Goal: Check status: Check status

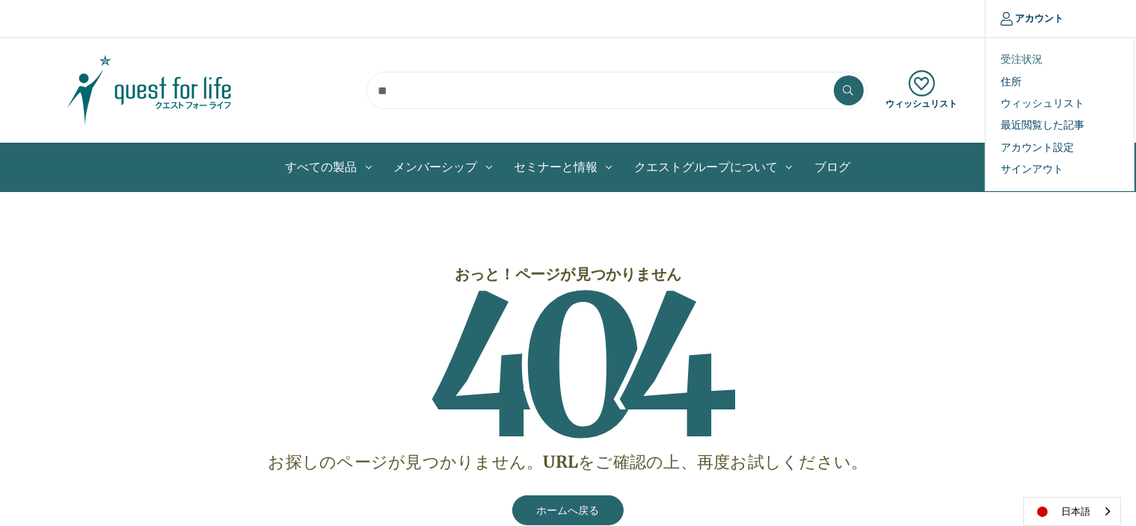
click at [1022, 57] on link "受注状況" at bounding box center [1060, 60] width 148 height 22
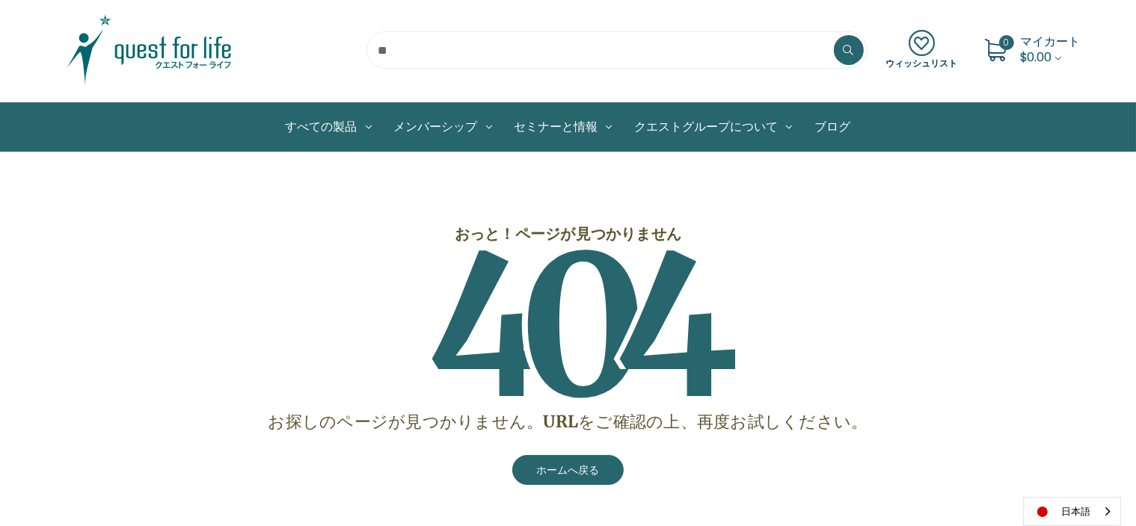
scroll to position [35, 0]
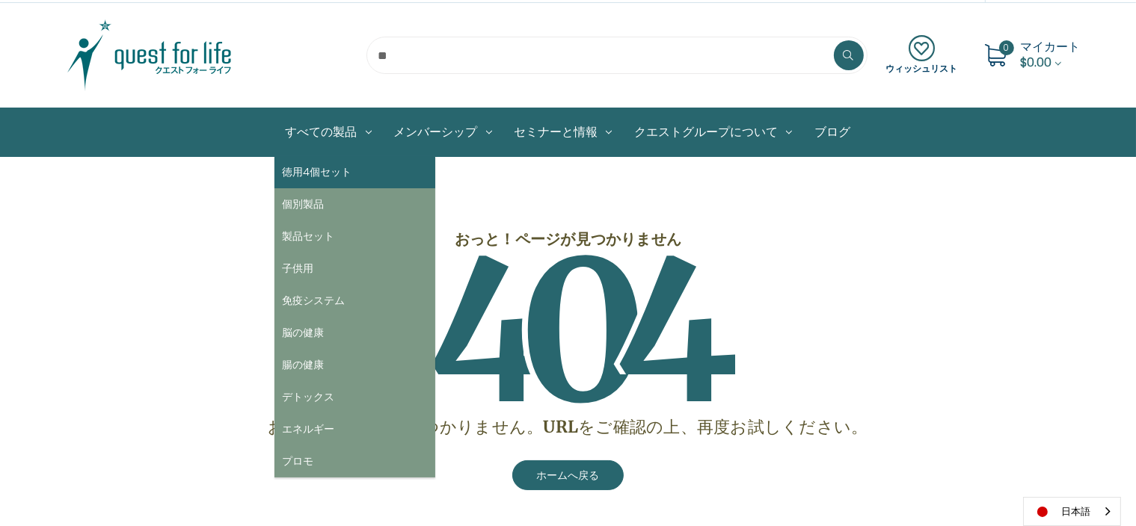
click at [330, 171] on link "徳用4個セット" at bounding box center [354, 172] width 161 height 32
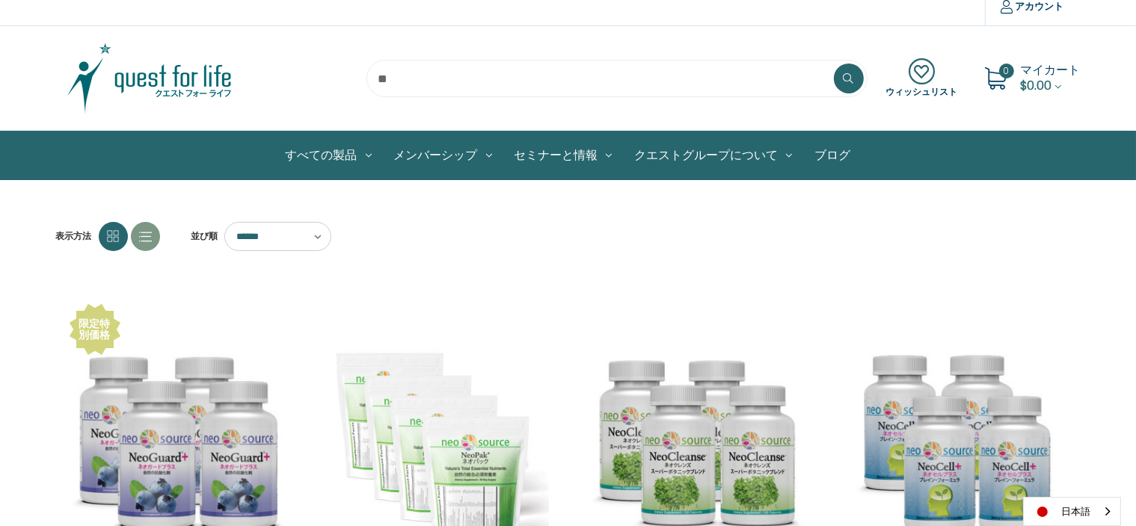
scroll to position [5, 0]
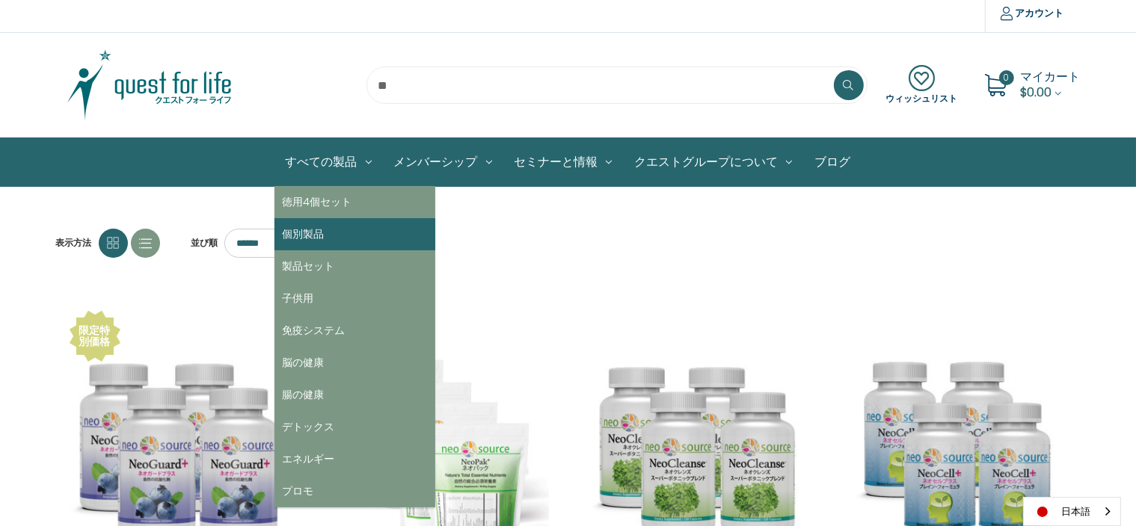
click at [317, 233] on link "個別製品" at bounding box center [354, 234] width 161 height 32
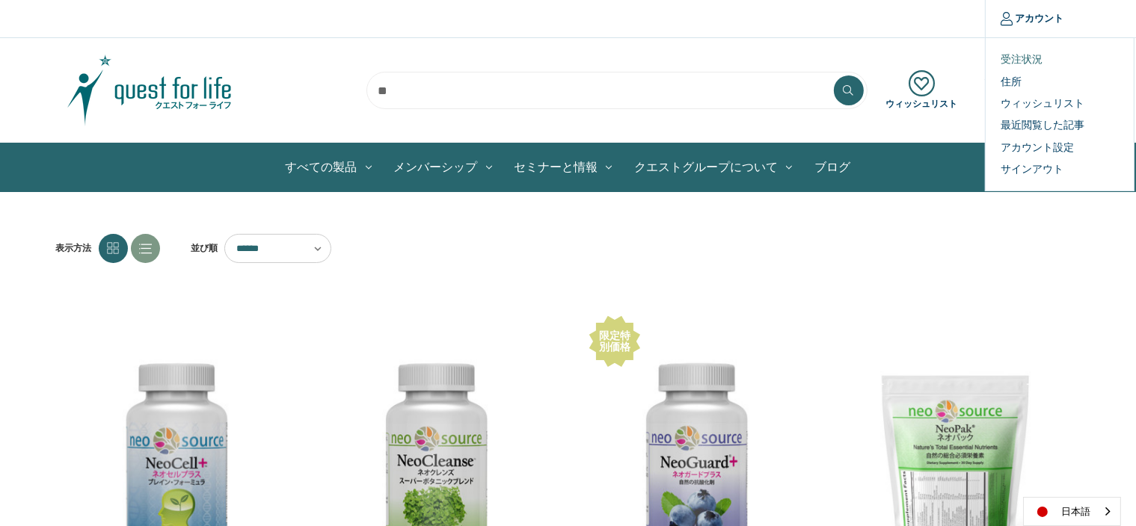
click at [1014, 58] on link "受注状況" at bounding box center [1060, 60] width 148 height 22
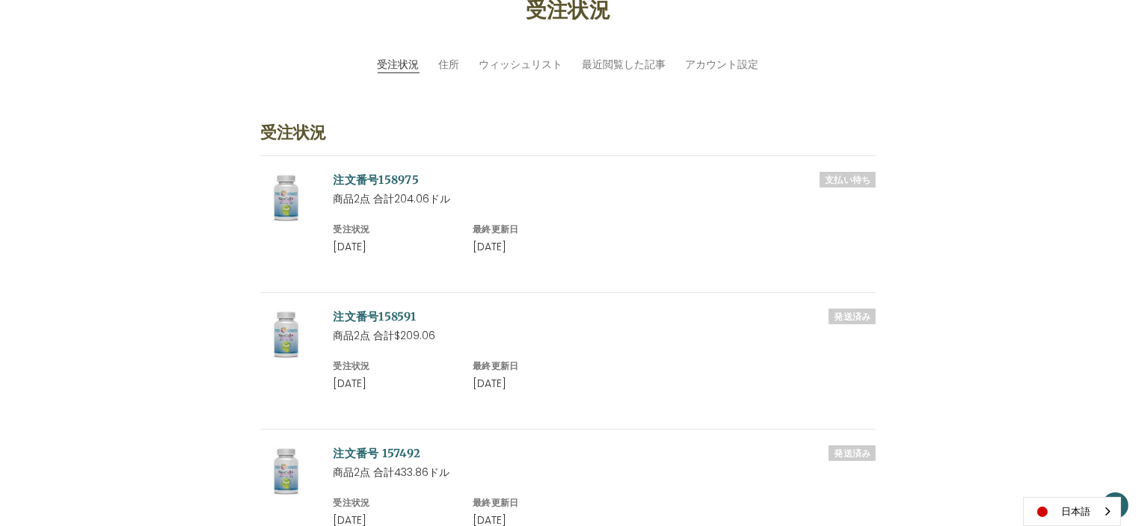
scroll to position [241, 0]
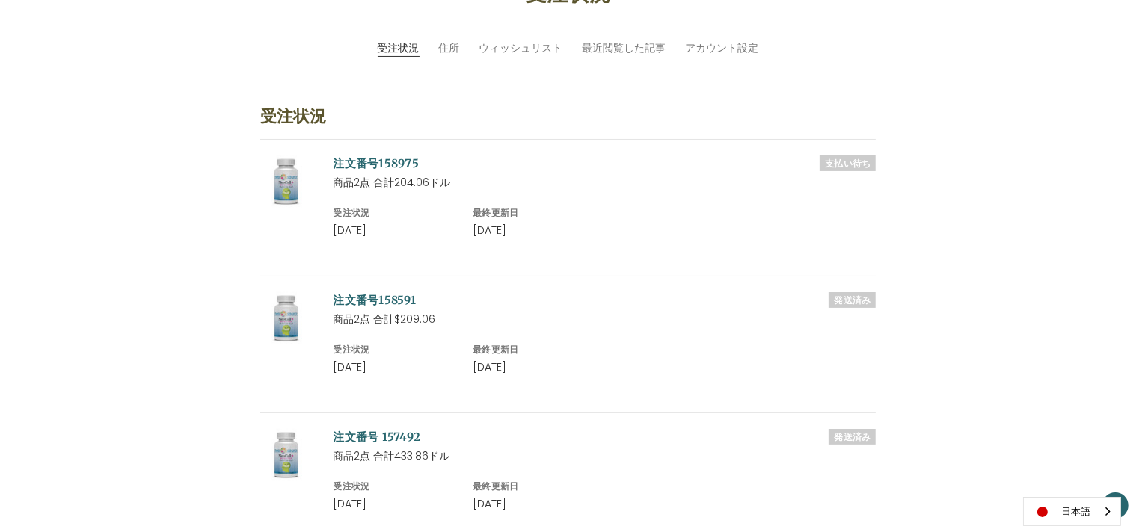
click at [387, 160] on link "注文番号158975" at bounding box center [377, 163] width 86 height 14
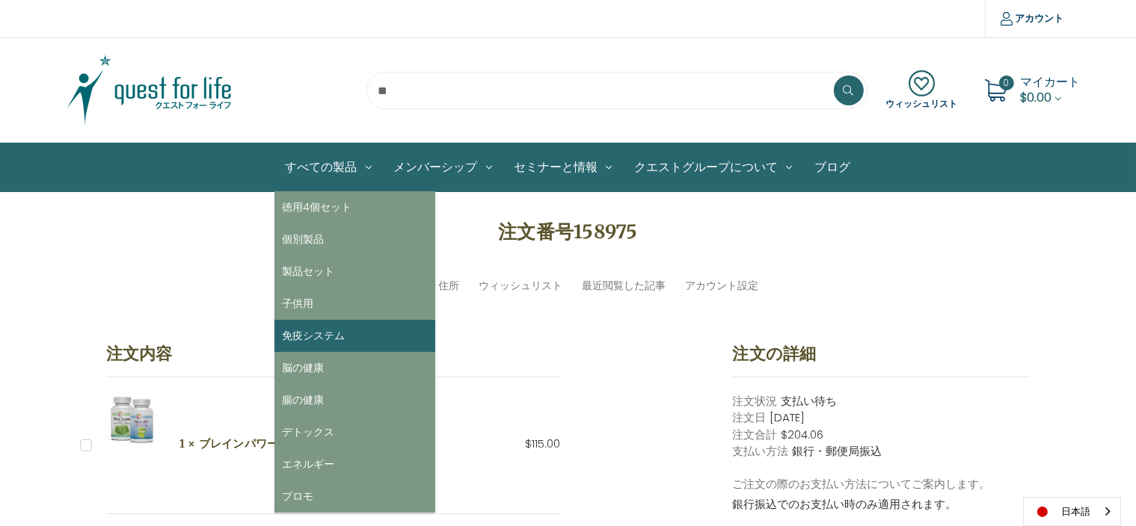
click at [310, 337] on link "免疫システム" at bounding box center [354, 336] width 161 height 32
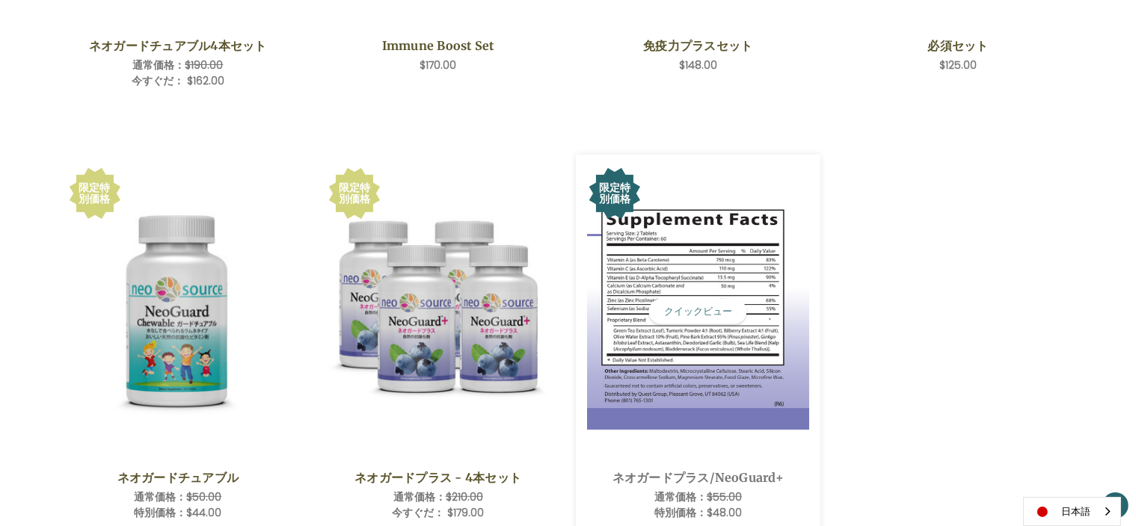
scroll to position [582, 0]
click at [612, 191] on div "限定特別価格" at bounding box center [614, 192] width 37 height 22
click at [672, 269] on img "NeoGuard Plus,Was:$55.00,\aNow:$48.00\a" at bounding box center [698, 310] width 222 height 236
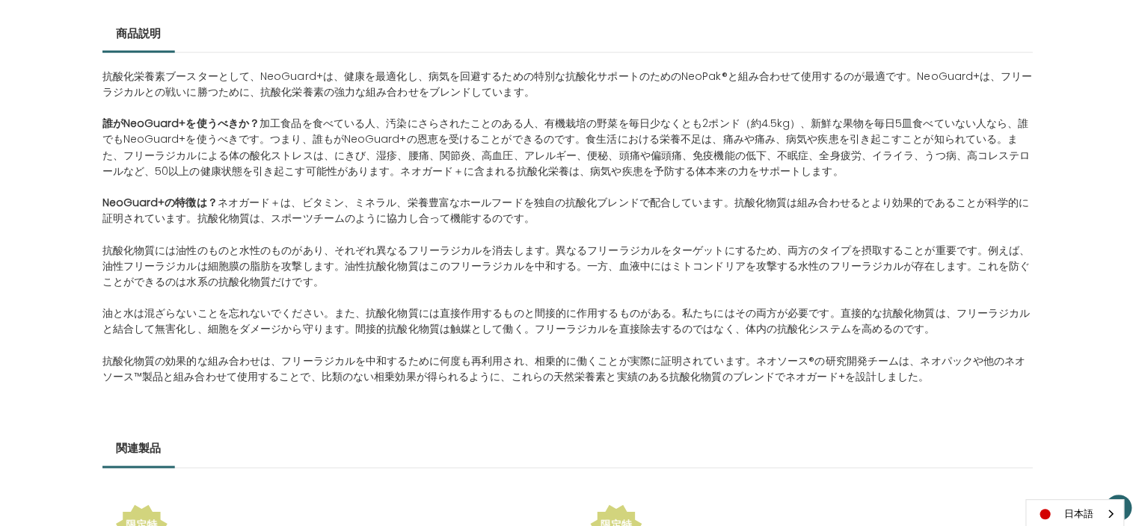
scroll to position [734, 0]
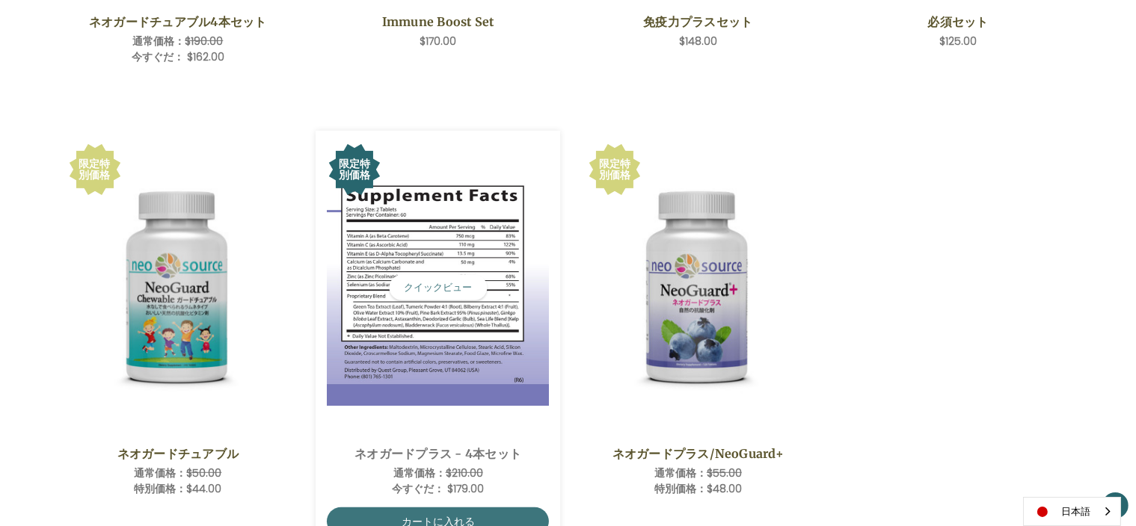
scroll to position [615, 0]
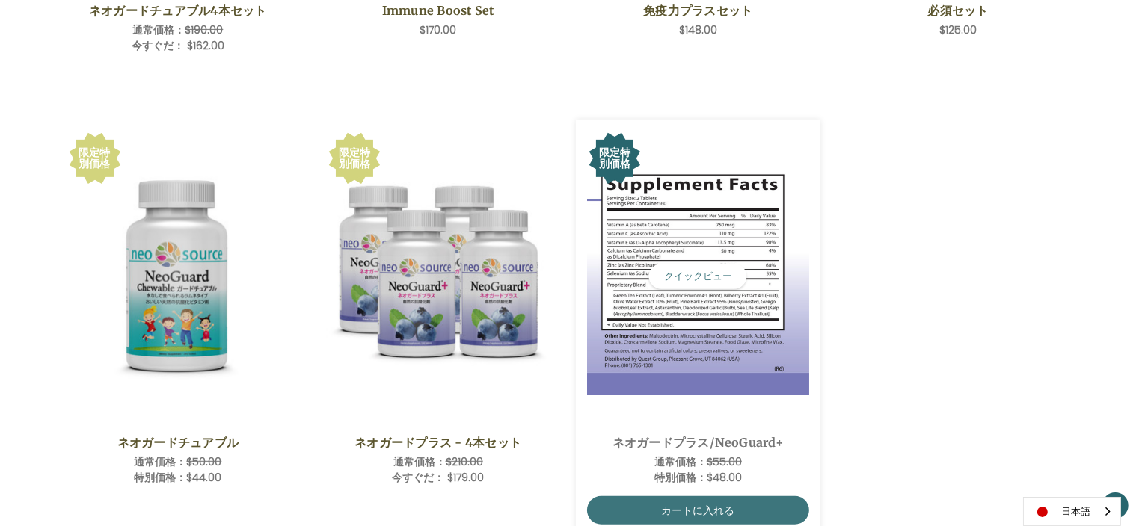
click at [683, 144] on span "NeoGuard Plus,Was:$55.00,\aNow:$48.00\a" at bounding box center [698, 277] width 222 height 292
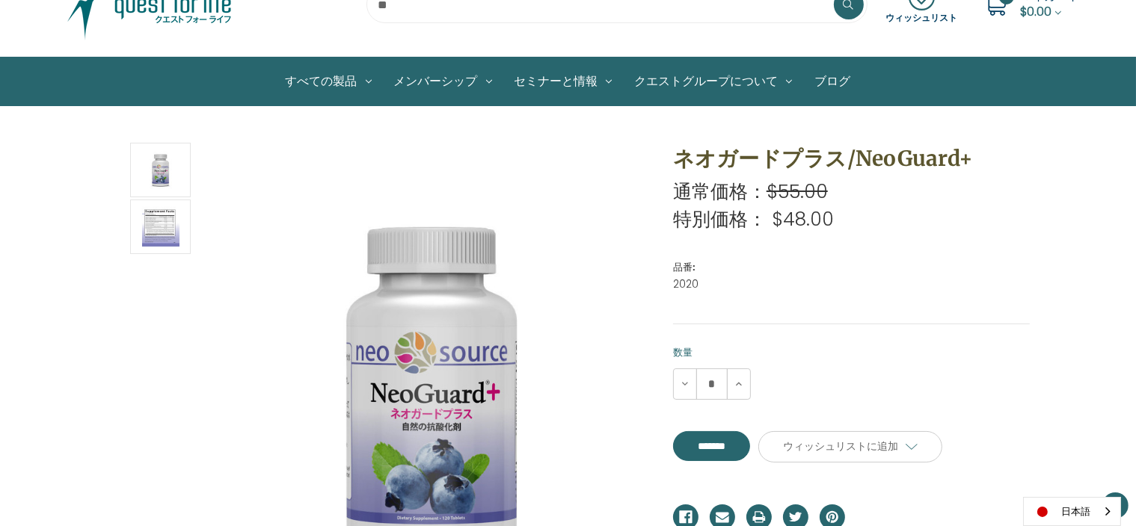
scroll to position [77, 0]
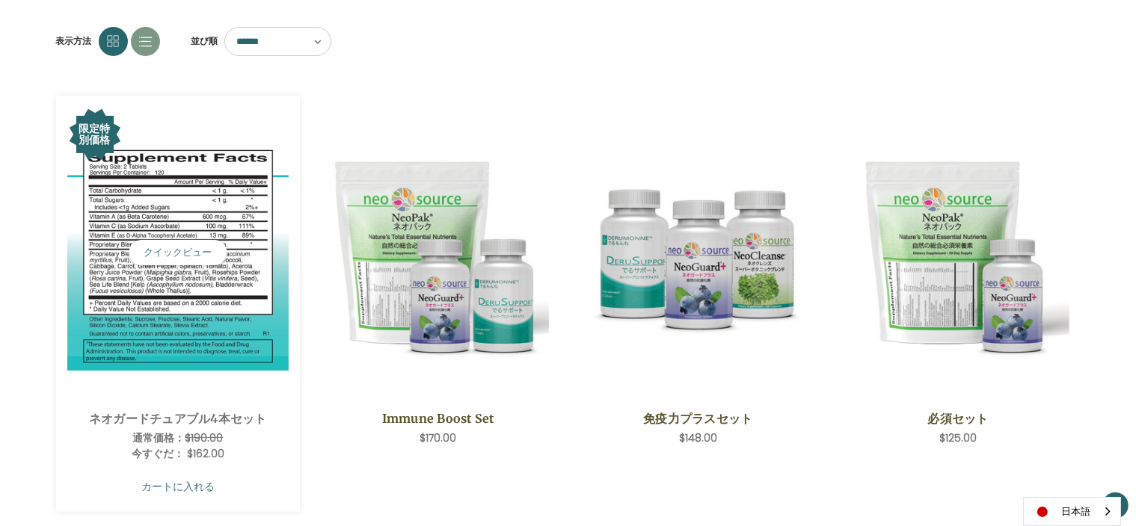
scroll to position [206, 0]
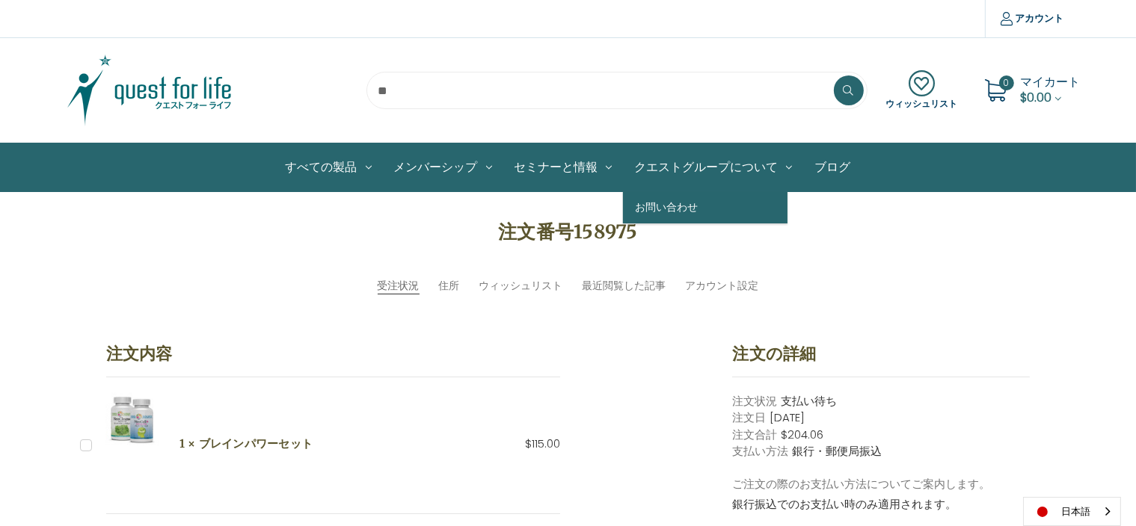
click at [672, 208] on link "お問い合わせ" at bounding box center [705, 207] width 165 height 32
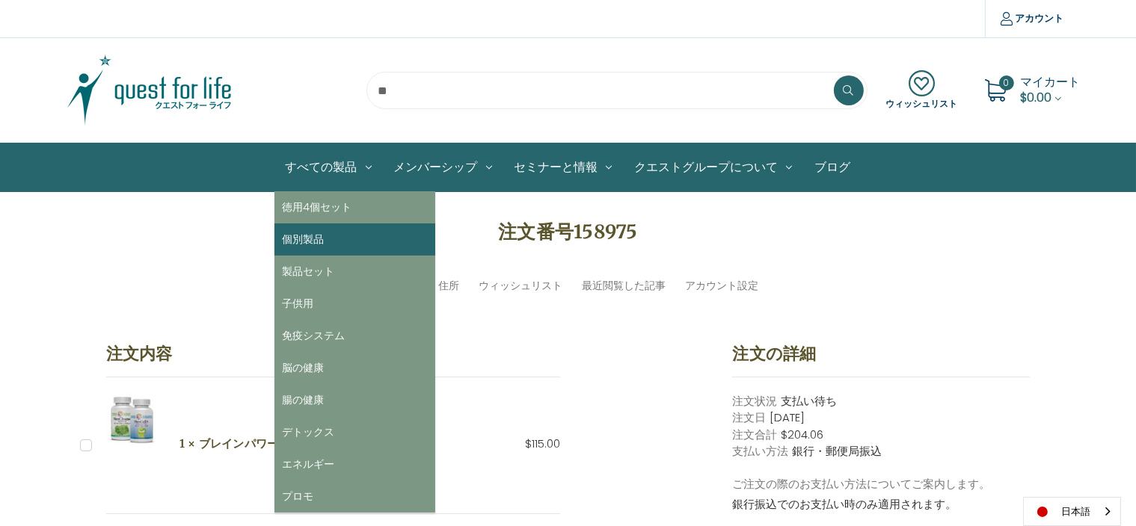
click at [322, 239] on link "個別製品" at bounding box center [354, 240] width 161 height 32
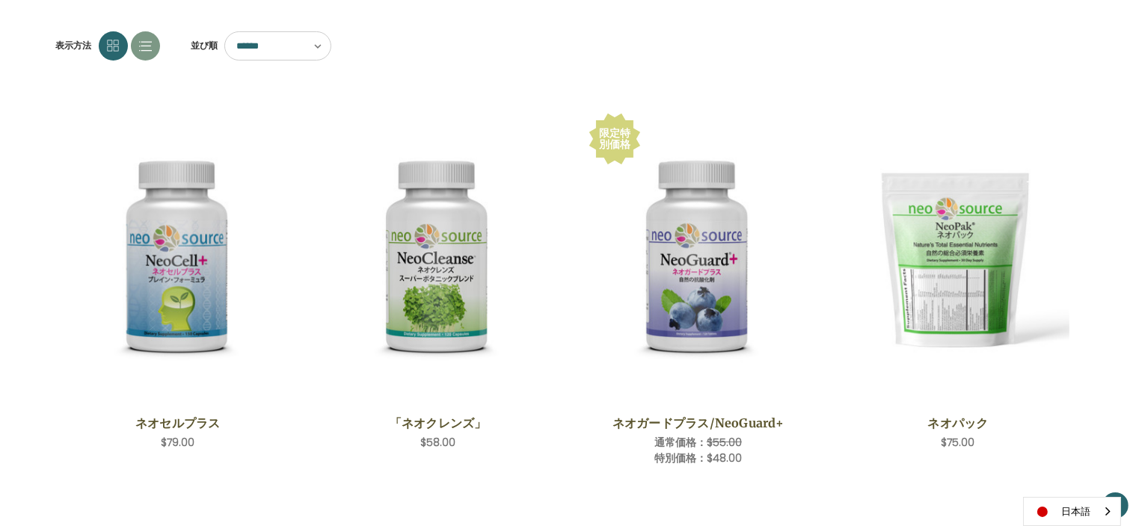
scroll to position [212, 0]
